Goal: Task Accomplishment & Management: Use online tool/utility

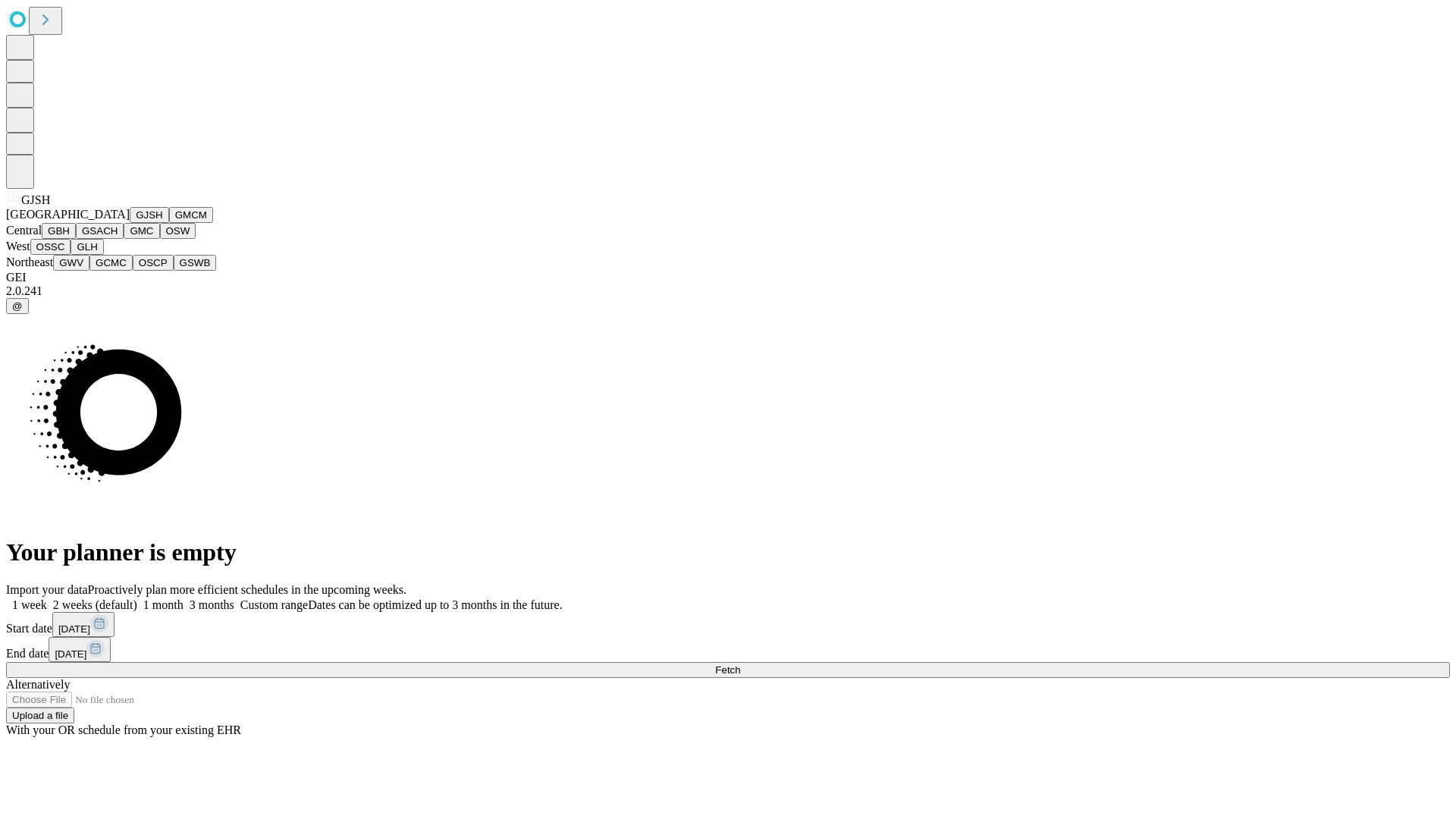
click at [130, 223] on button "GJSH" at bounding box center [150, 214] width 40 height 16
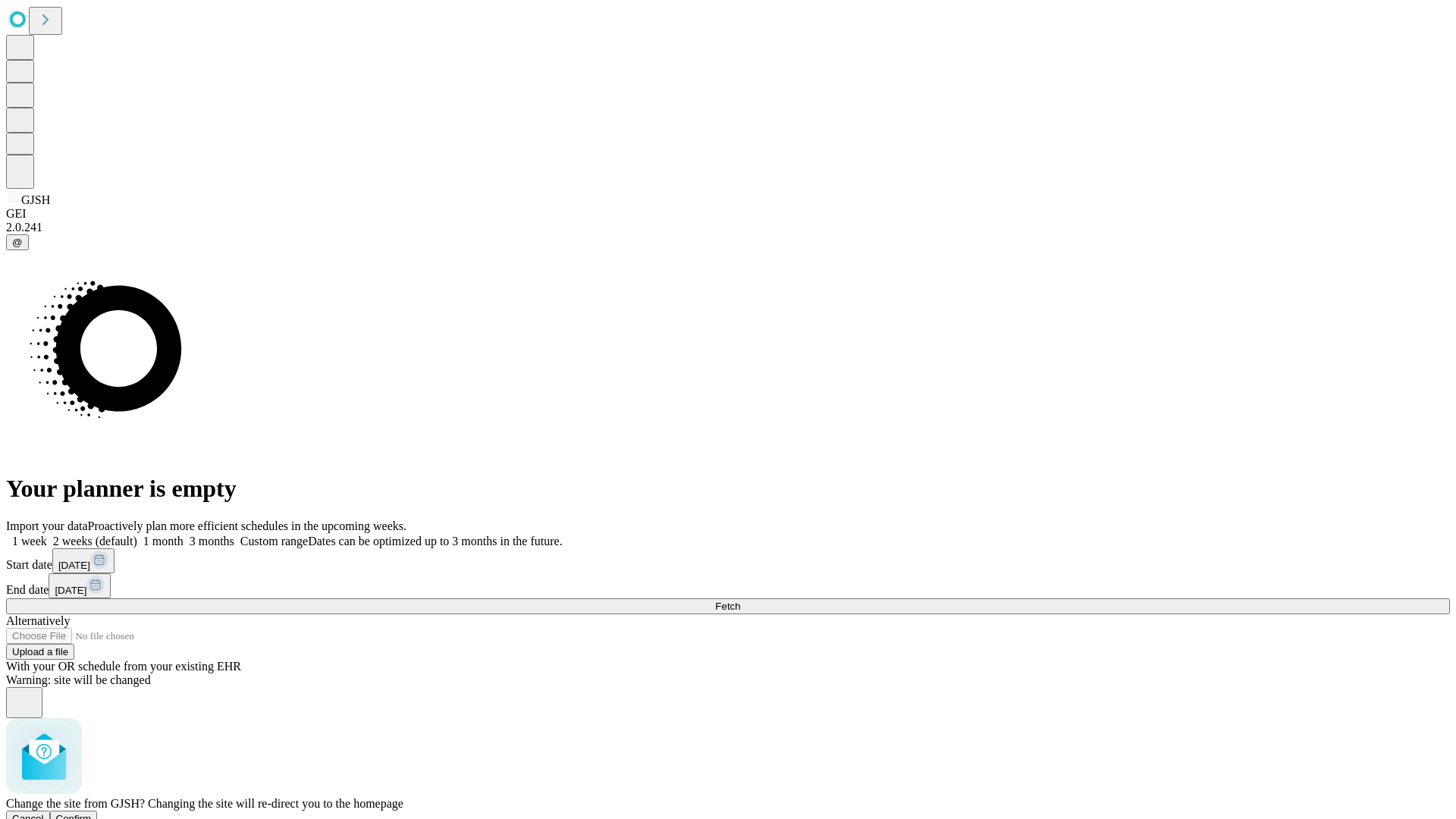
click at [92, 813] on span "Confirm" at bounding box center [74, 819] width 36 height 11
click at [183, 534] on label "1 month" at bounding box center [160, 541] width 47 height 13
click at [740, 601] on span "Fetch" at bounding box center [728, 606] width 25 height 11
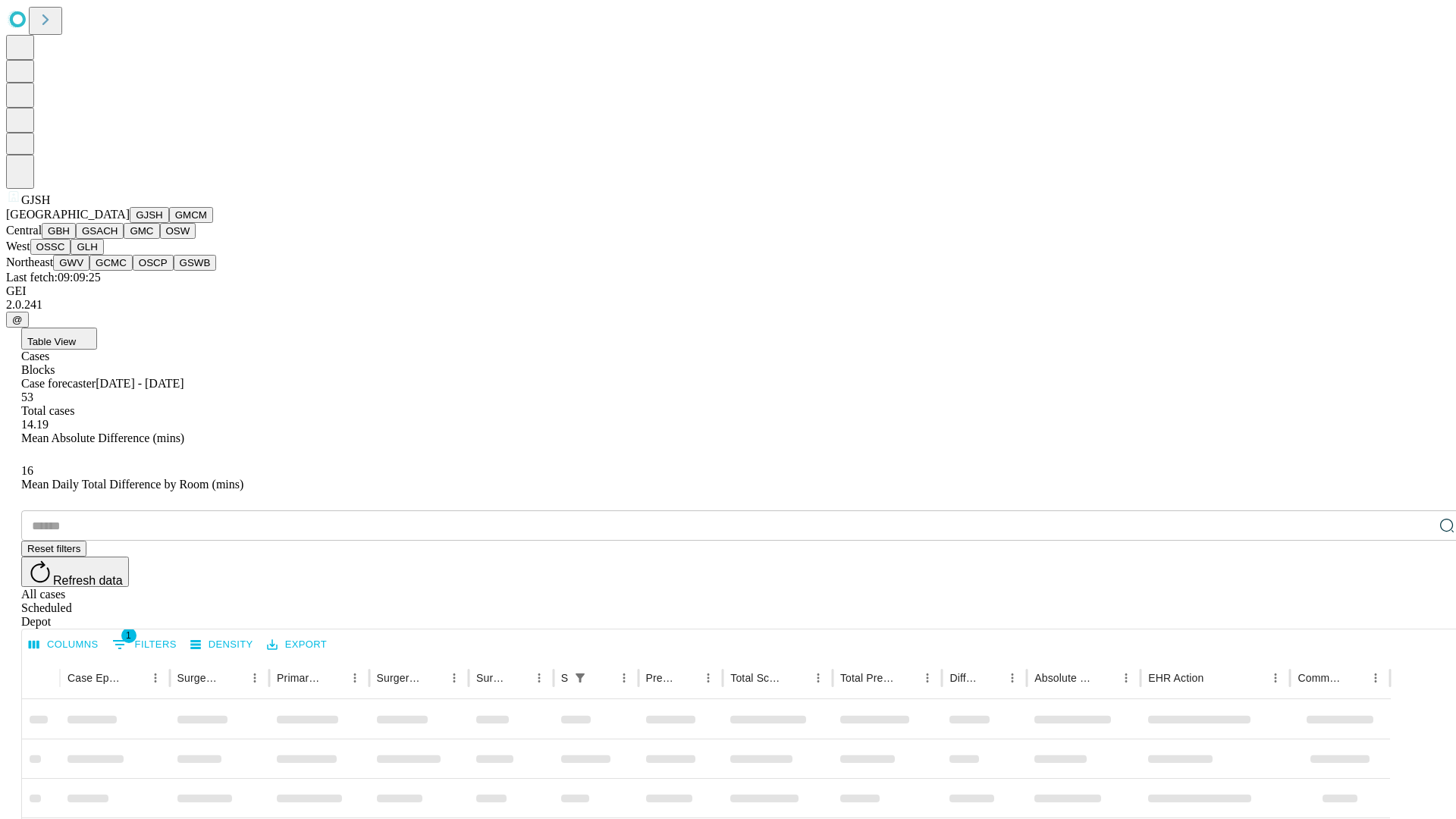
click at [169, 223] on button "GMCM" at bounding box center [191, 214] width 44 height 16
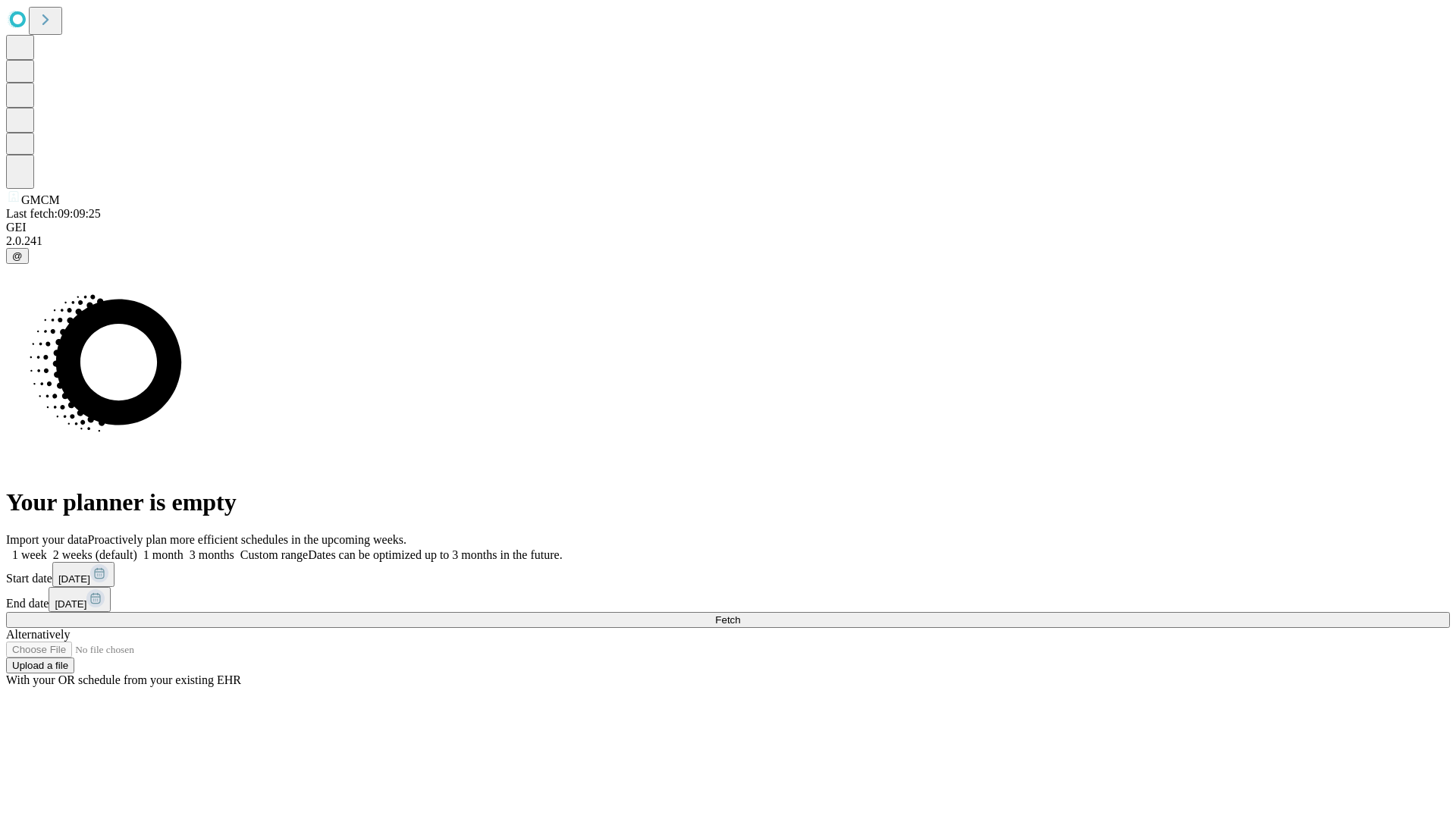
click at [183, 549] on label "1 month" at bounding box center [160, 555] width 47 height 13
click at [740, 614] on span "Fetch" at bounding box center [728, 620] width 25 height 11
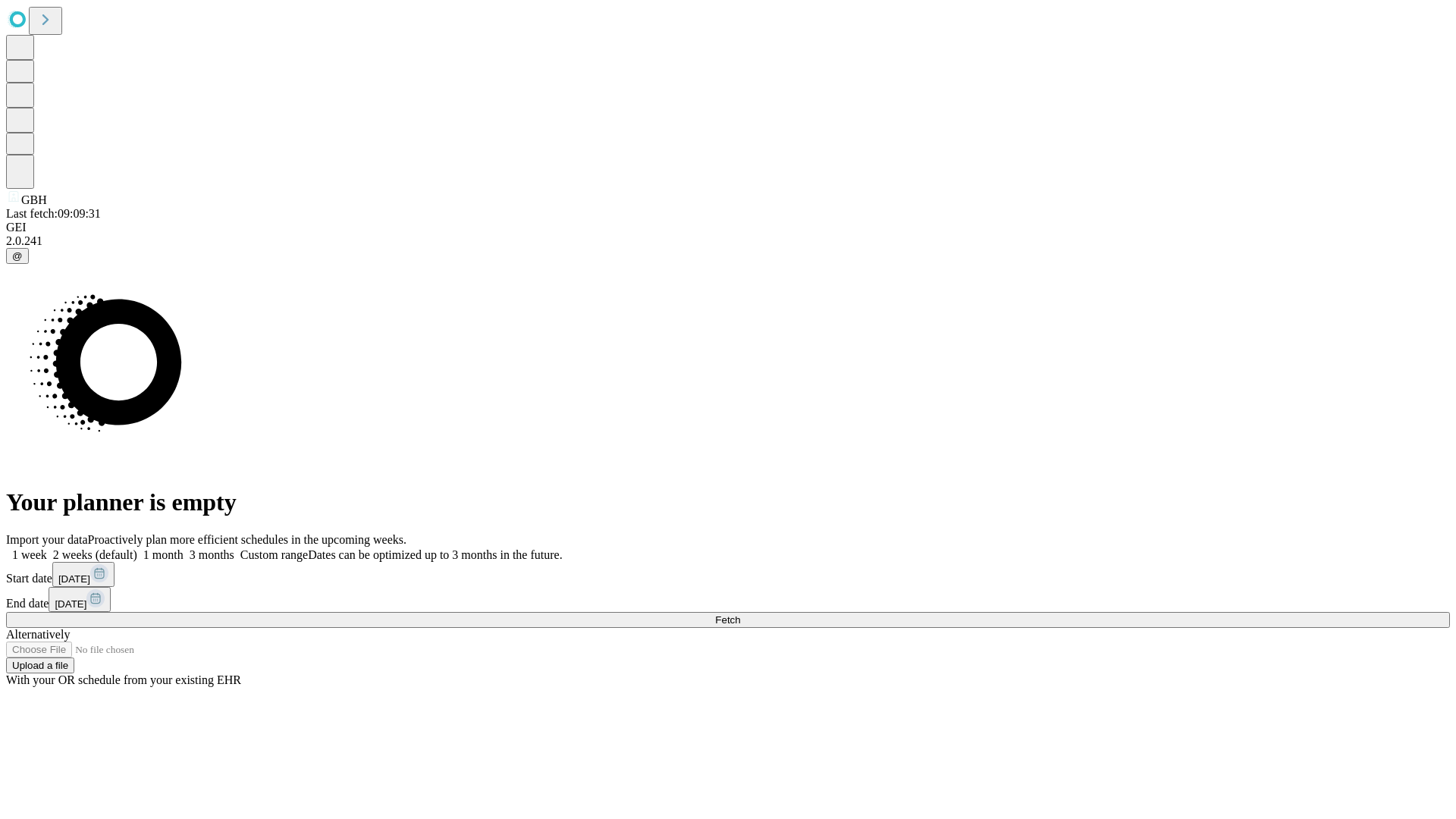
click at [183, 549] on label "1 month" at bounding box center [160, 555] width 47 height 13
click at [740, 614] on span "Fetch" at bounding box center [728, 620] width 25 height 11
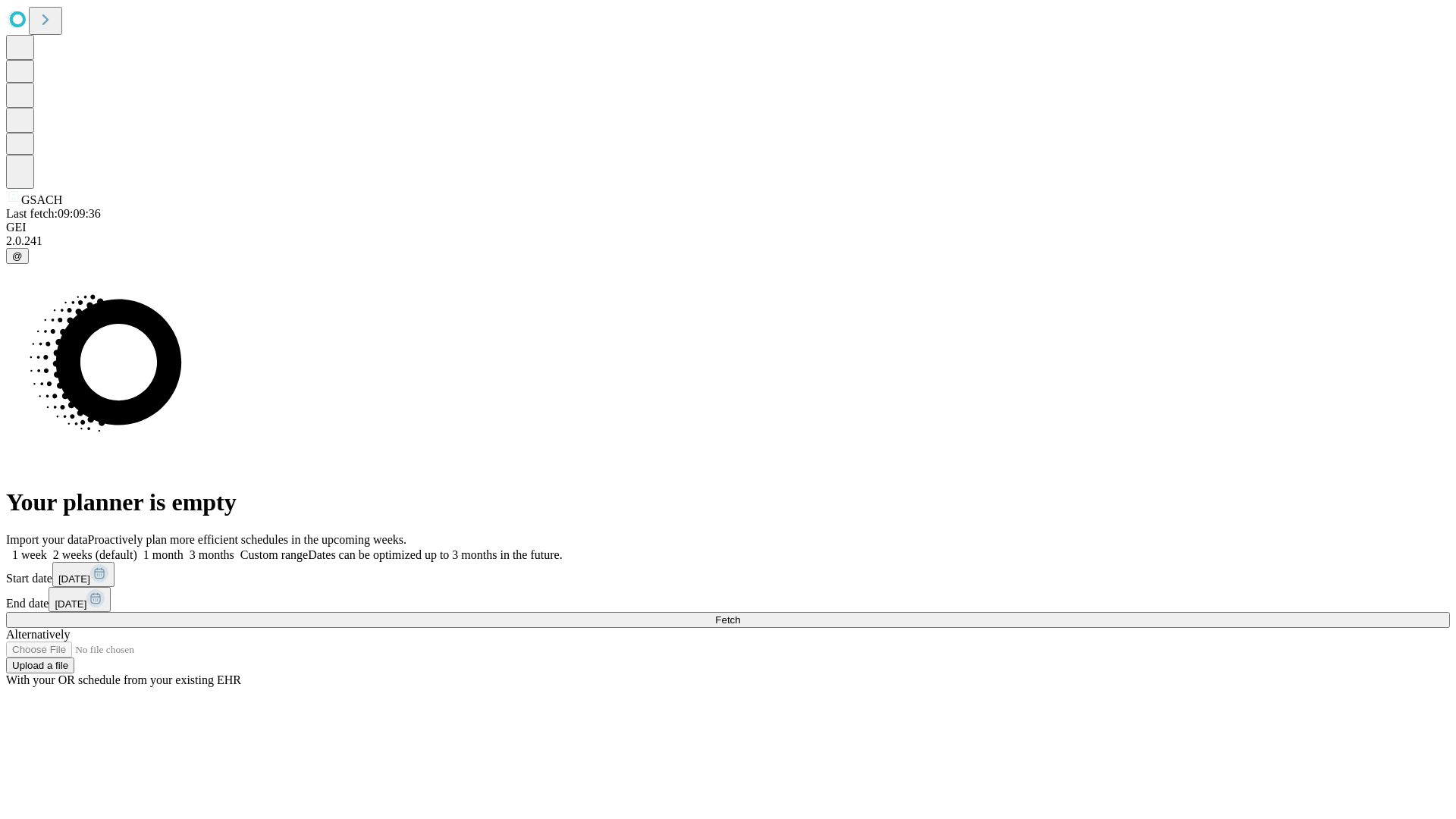
click at [183, 549] on label "1 month" at bounding box center [160, 555] width 47 height 13
click at [740, 614] on span "Fetch" at bounding box center [728, 620] width 25 height 11
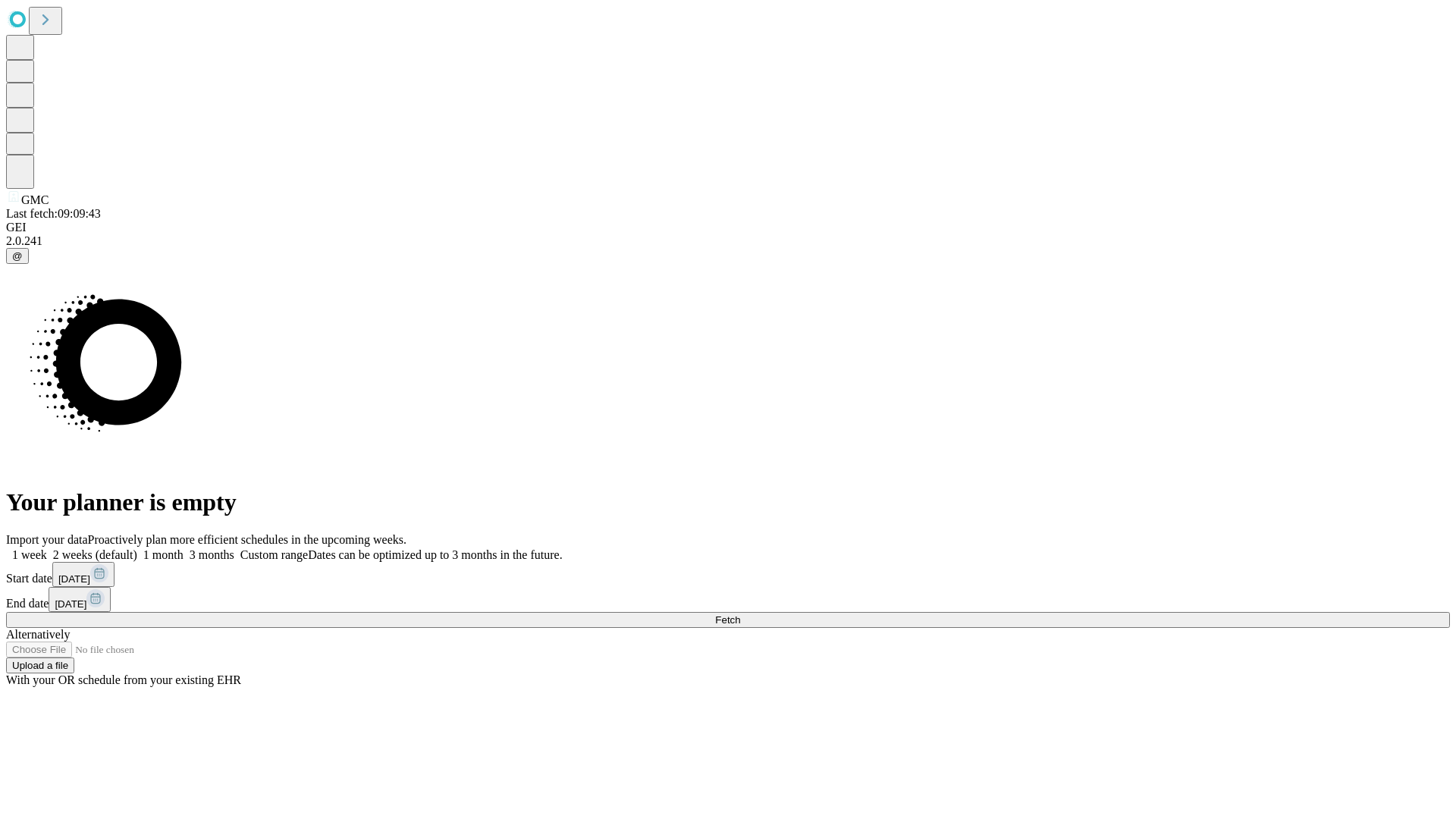
click at [183, 549] on label "1 month" at bounding box center [160, 555] width 47 height 13
click at [740, 614] on span "Fetch" at bounding box center [728, 620] width 25 height 11
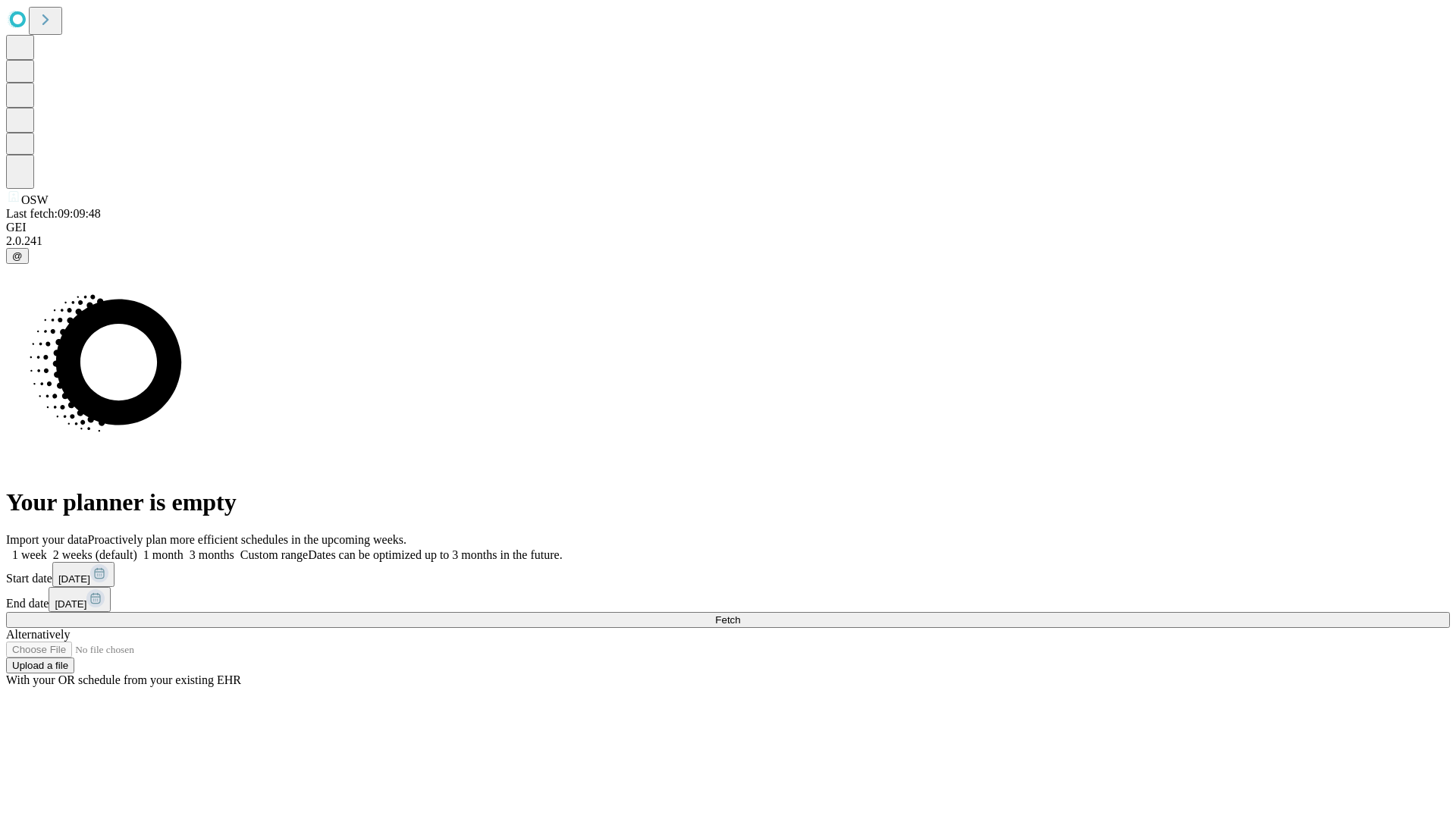
click at [183, 549] on label "1 month" at bounding box center [160, 555] width 47 height 13
click at [740, 614] on span "Fetch" at bounding box center [728, 620] width 25 height 11
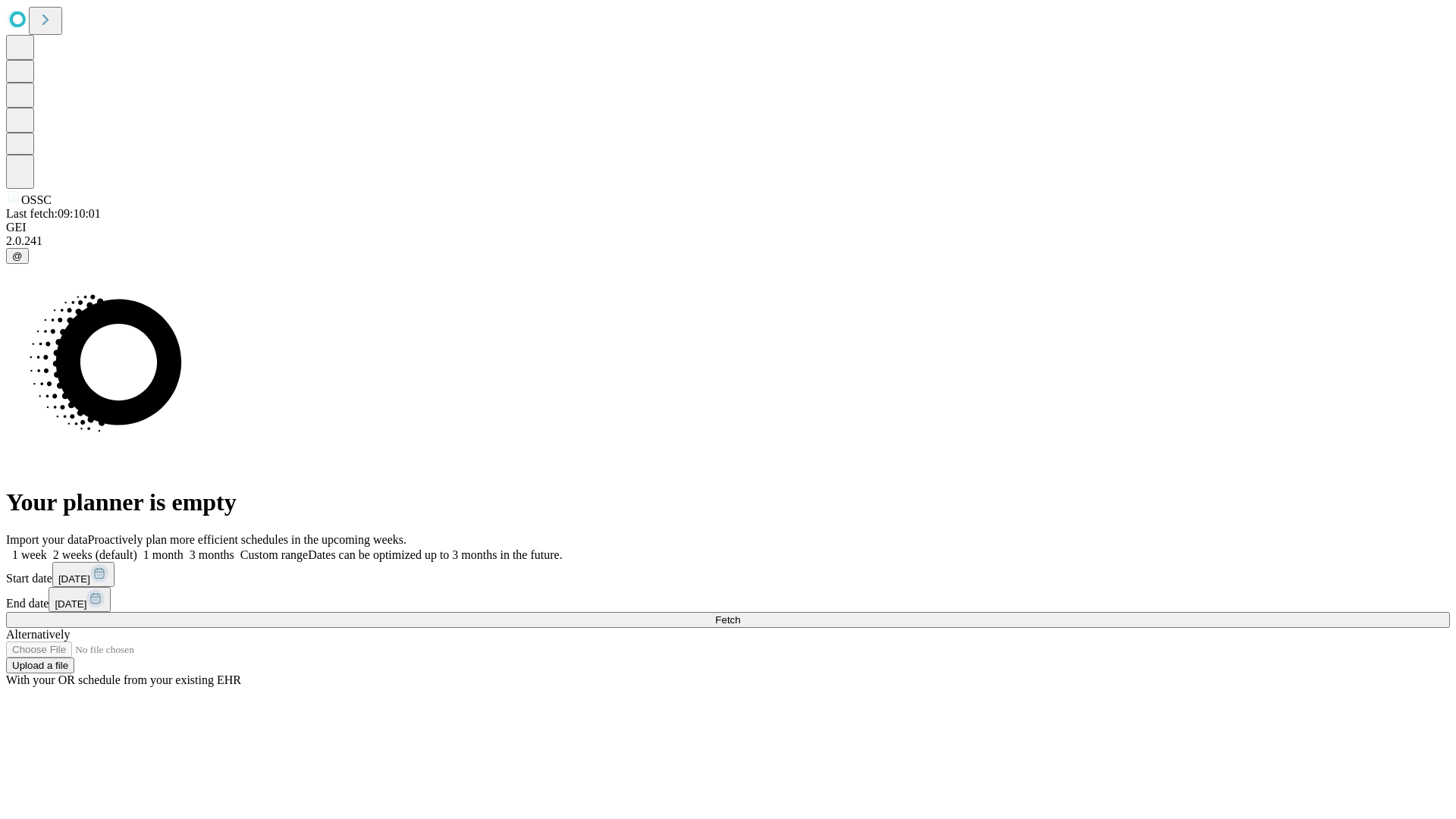
click at [183, 549] on label "1 month" at bounding box center [160, 555] width 47 height 13
click at [740, 614] on span "Fetch" at bounding box center [728, 620] width 25 height 11
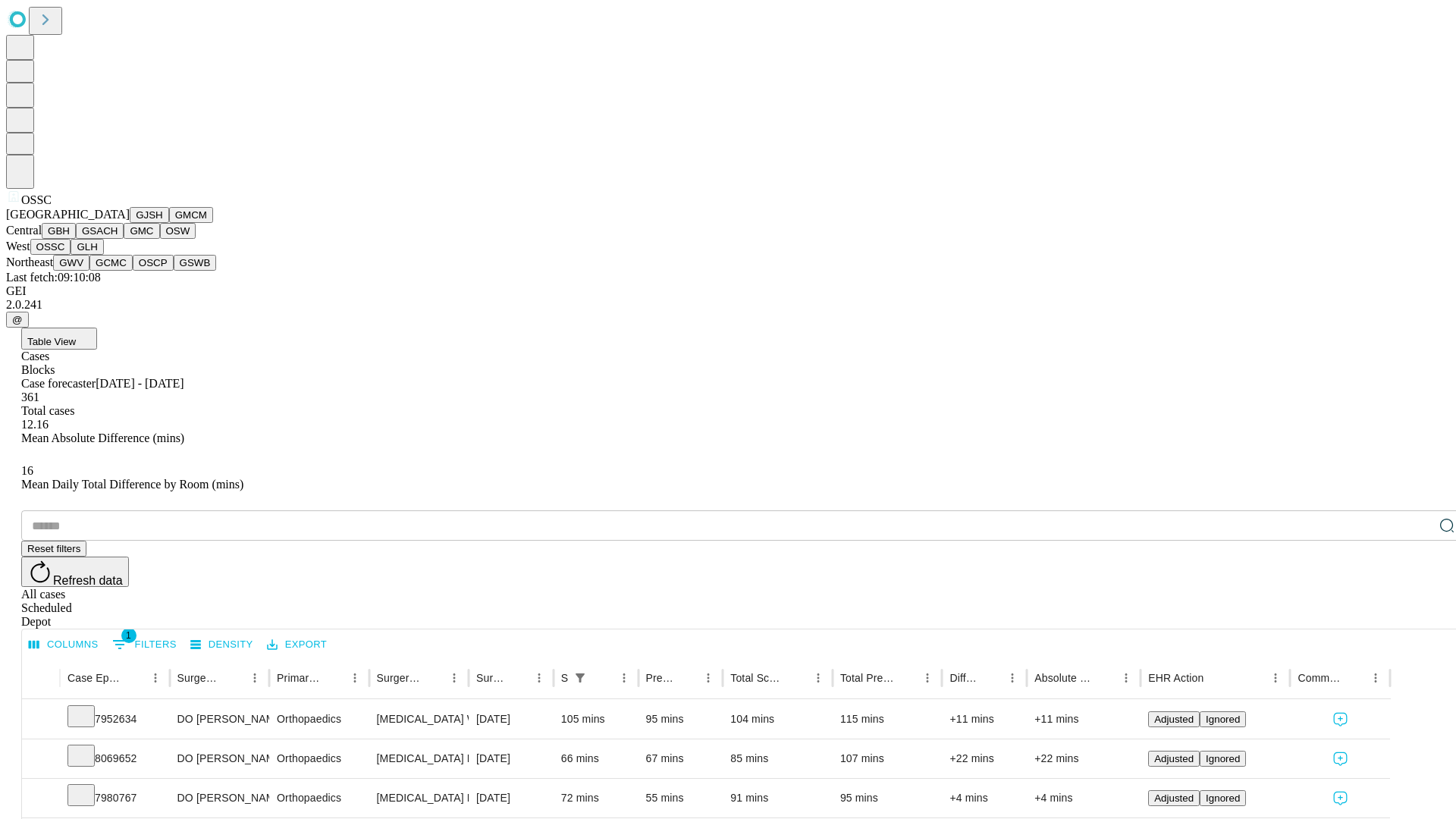
click at [103, 255] on button "GLH" at bounding box center [86, 247] width 32 height 16
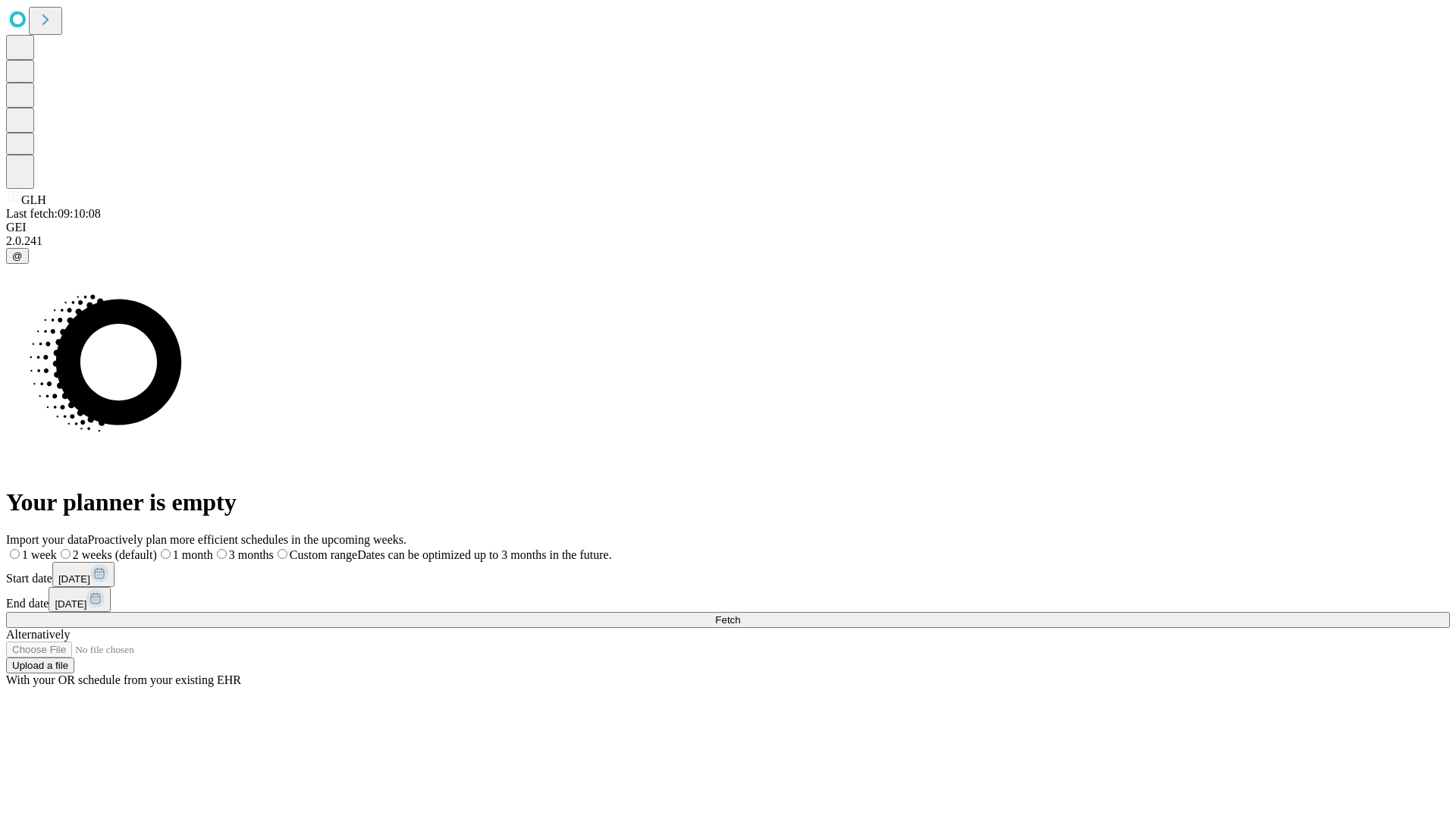
click at [740, 614] on span "Fetch" at bounding box center [728, 620] width 25 height 11
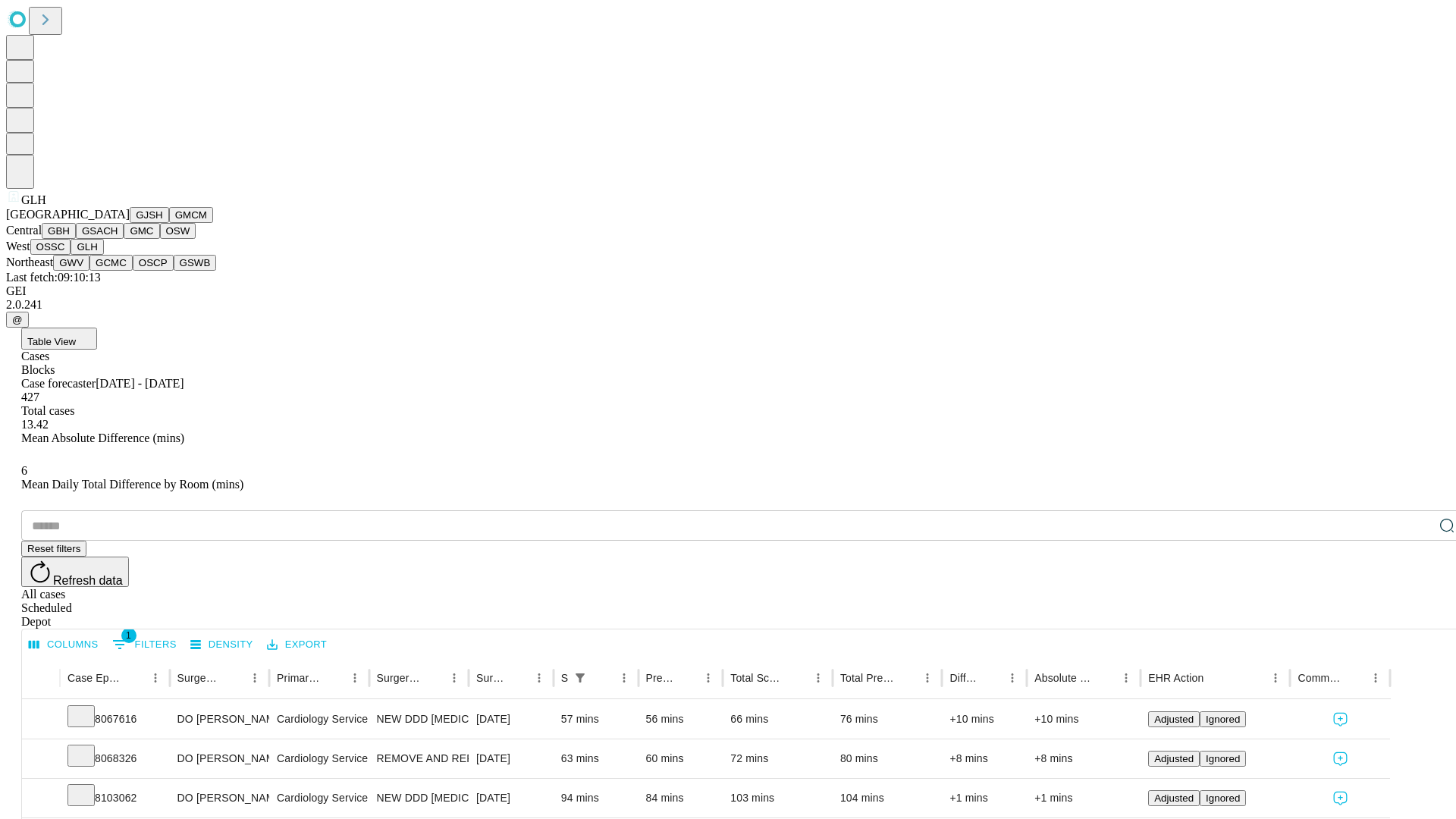
click at [89, 270] on button "GWV" at bounding box center [71, 263] width 36 height 16
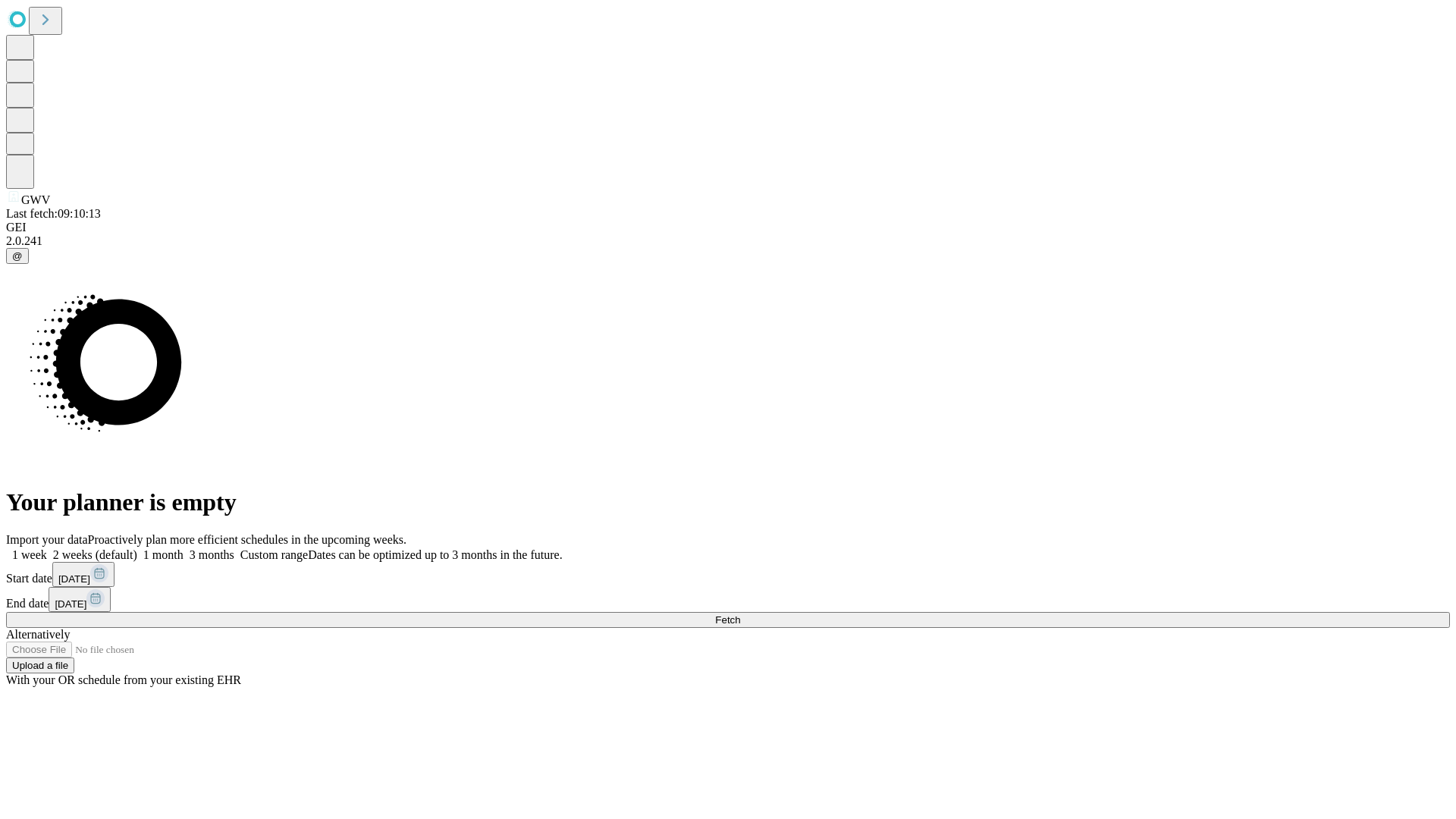
click at [183, 549] on label "1 month" at bounding box center [160, 555] width 47 height 13
click at [740, 614] on span "Fetch" at bounding box center [728, 620] width 25 height 11
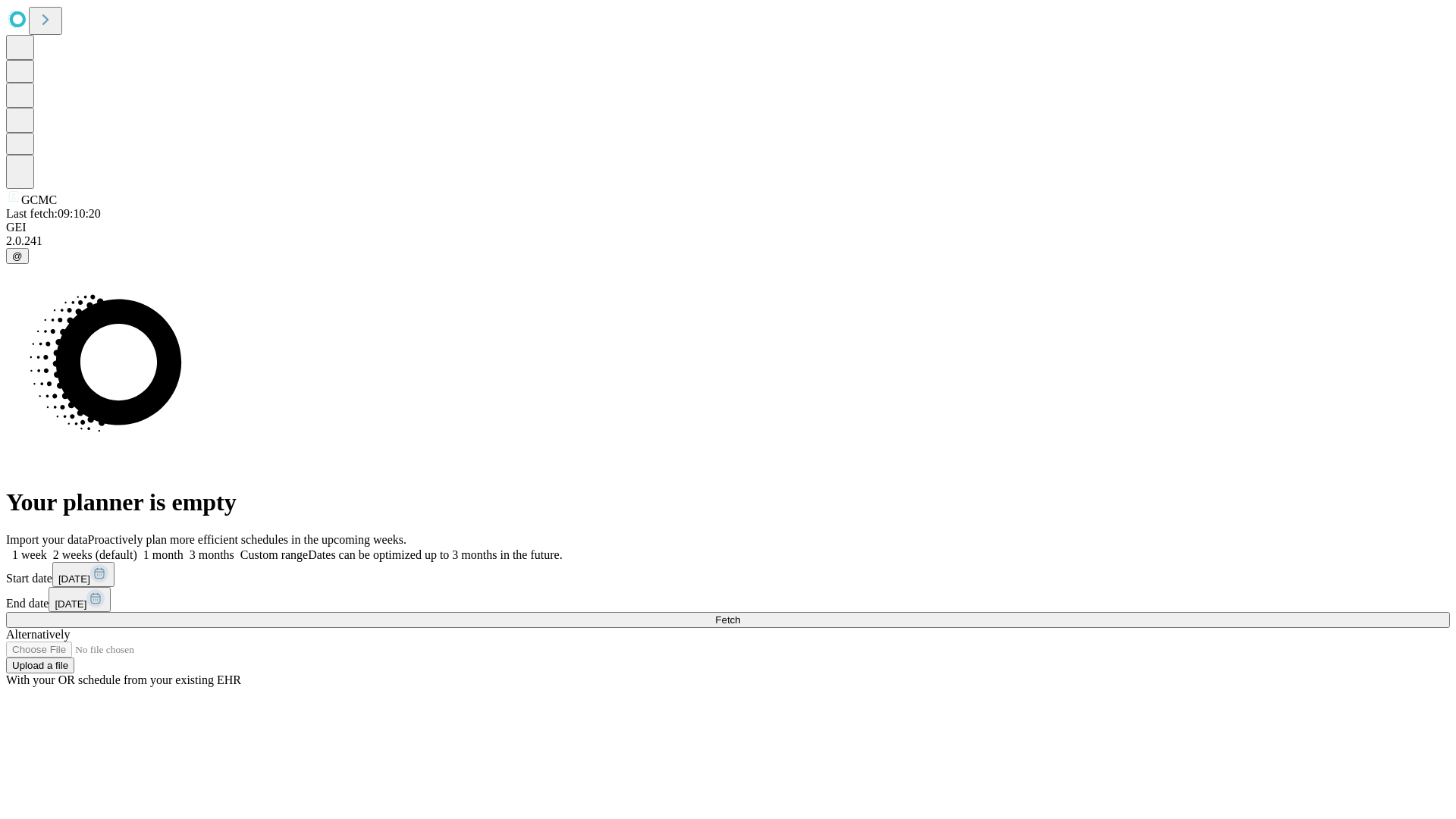
click at [183, 549] on label "1 month" at bounding box center [160, 555] width 47 height 13
click at [740, 614] on span "Fetch" at bounding box center [728, 620] width 25 height 11
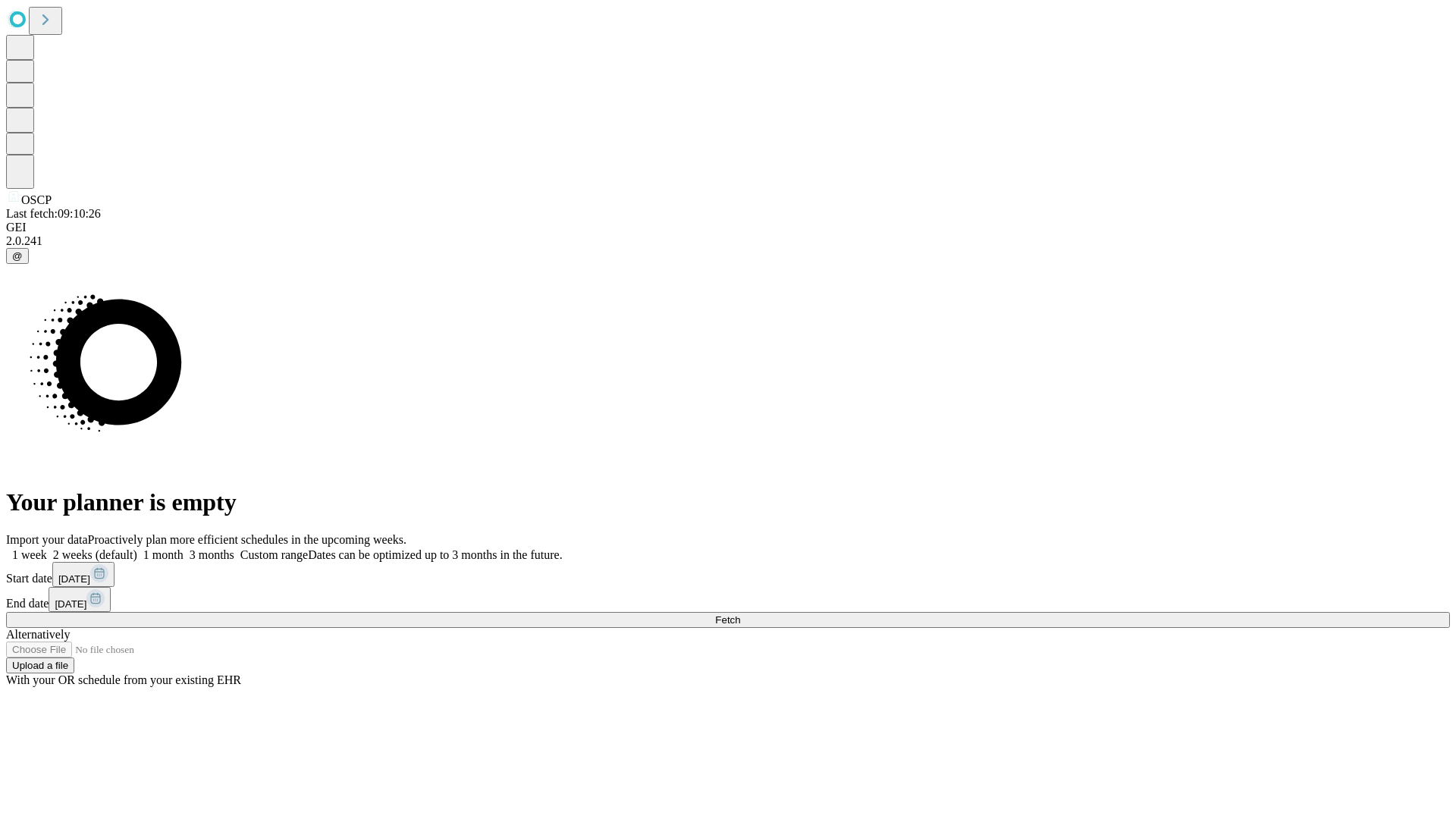
click at [183, 549] on label "1 month" at bounding box center [160, 555] width 47 height 13
click at [740, 614] on span "Fetch" at bounding box center [728, 620] width 25 height 11
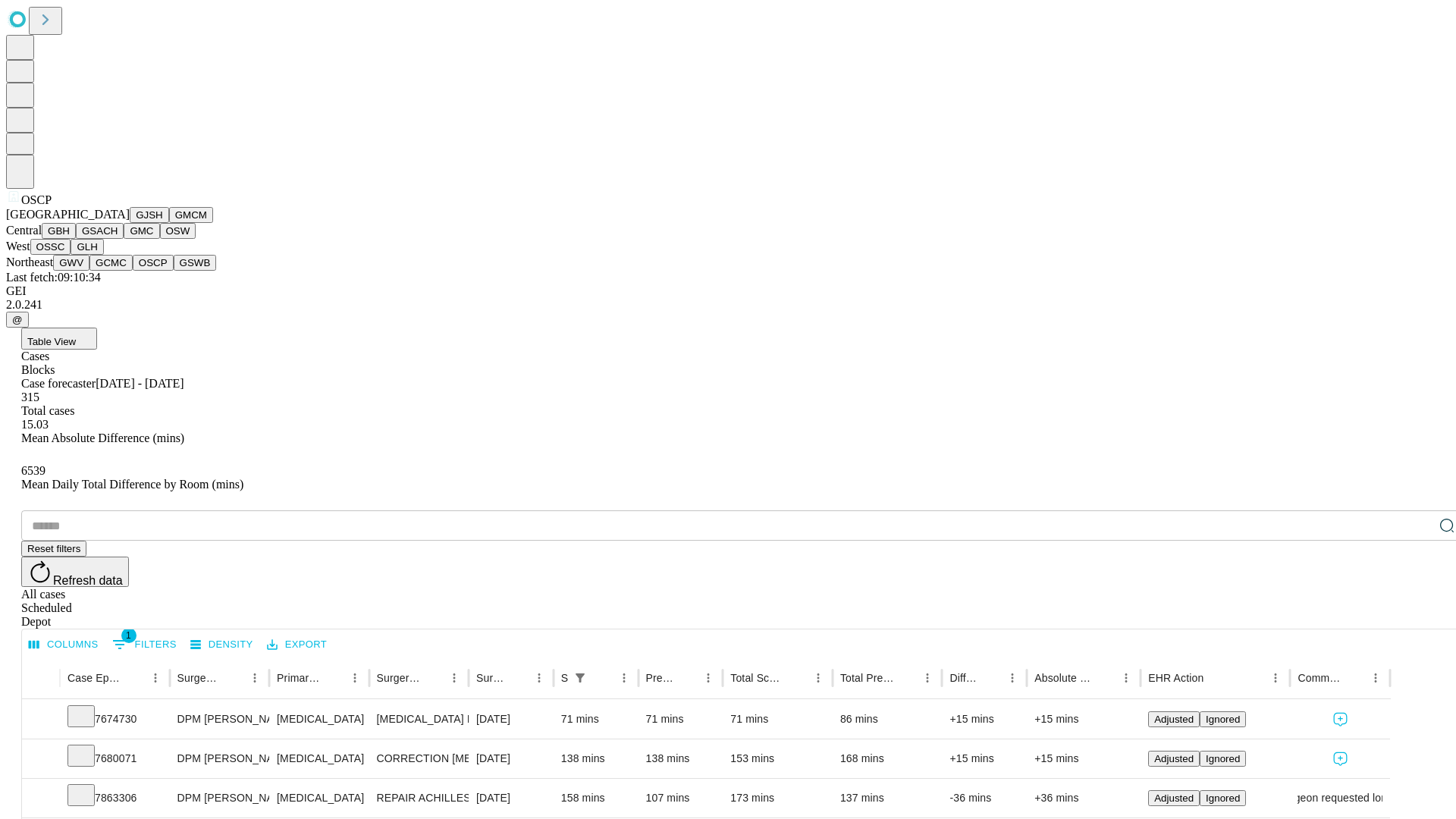
click at [174, 270] on button "GSWB" at bounding box center [196, 263] width 44 height 16
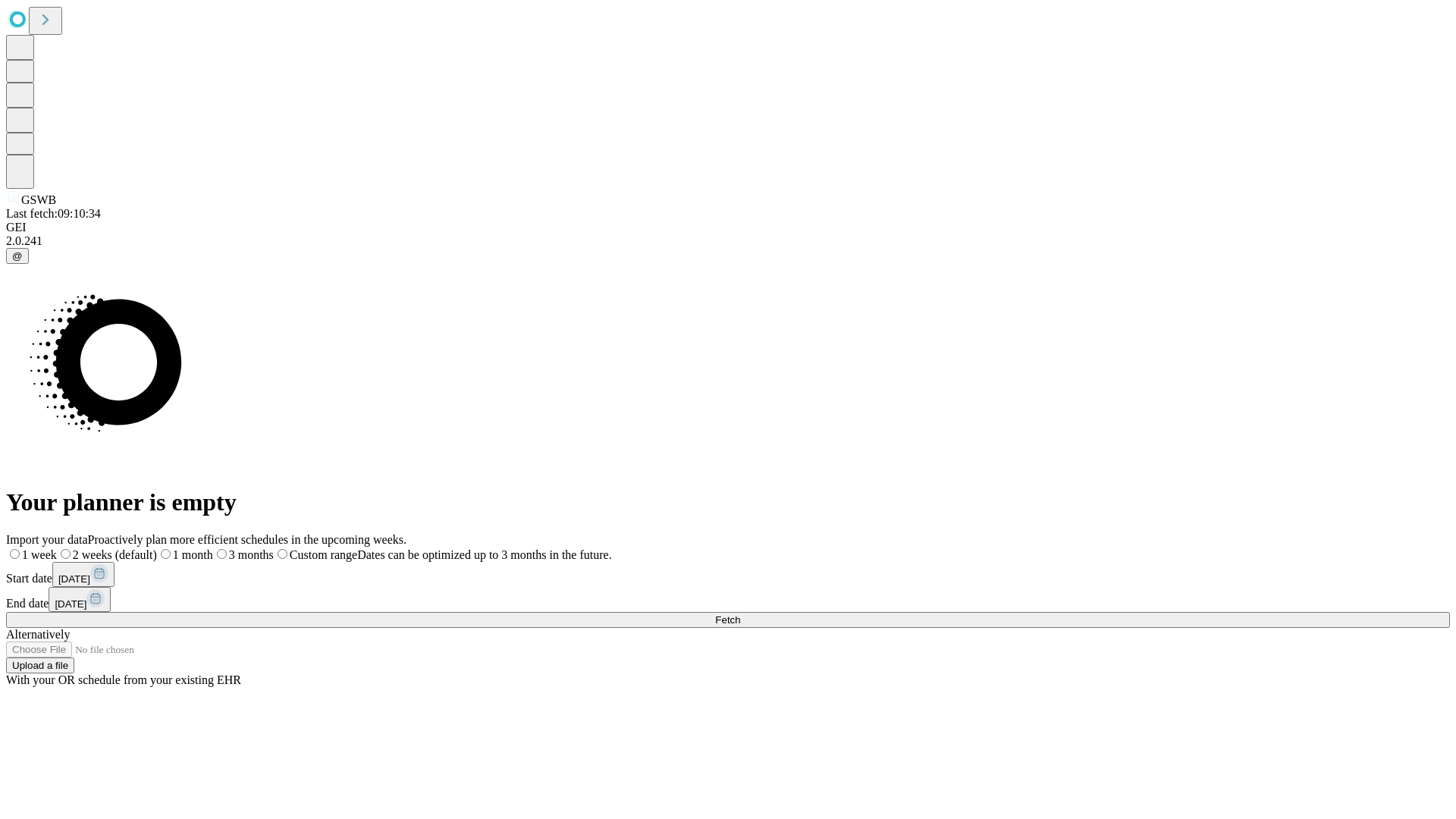
click at [214, 549] on label "1 month" at bounding box center [184, 555] width 56 height 13
click at [740, 614] on span "Fetch" at bounding box center [728, 620] width 25 height 11
